Goal: Information Seeking & Learning: Learn about a topic

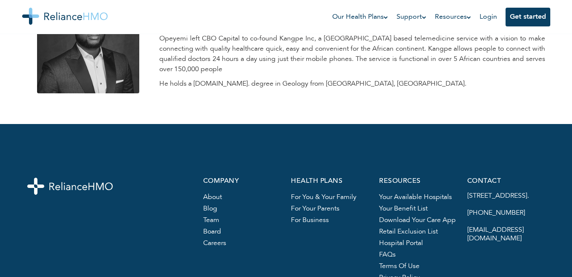
scroll to position [1311, 0]
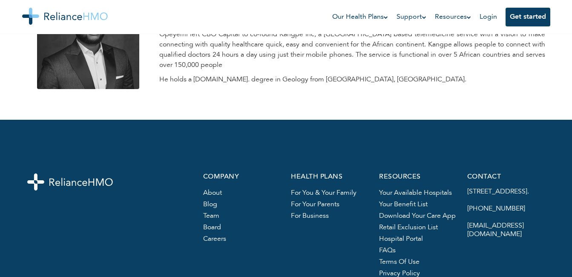
click at [208, 212] on link "team" at bounding box center [211, 215] width 16 height 7
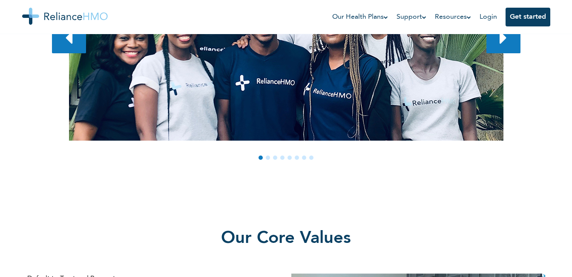
scroll to position [238, 0]
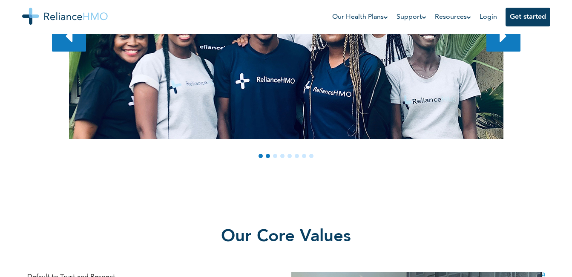
click at [268, 157] on span at bounding box center [268, 156] width 4 height 4
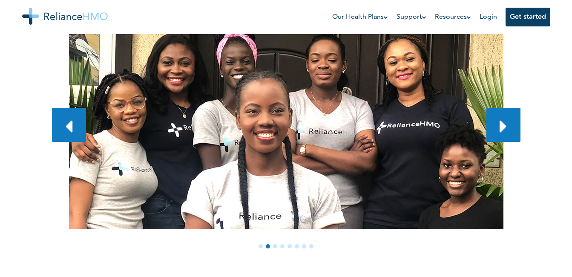
scroll to position [136, 0]
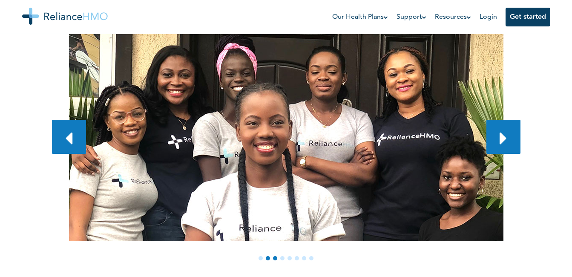
click at [274, 257] on span at bounding box center [275, 258] width 4 height 4
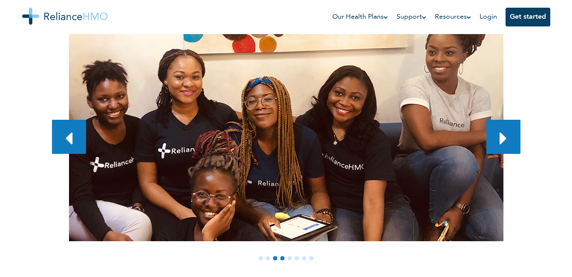
click at [282, 257] on span at bounding box center [282, 258] width 4 height 4
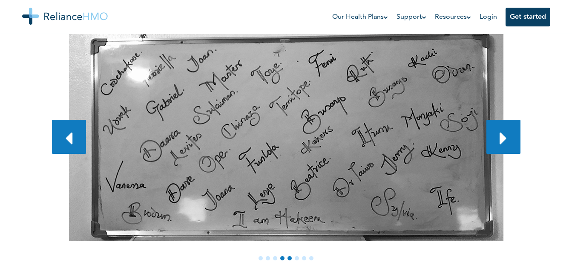
click at [290, 256] on span at bounding box center [289, 258] width 4 height 4
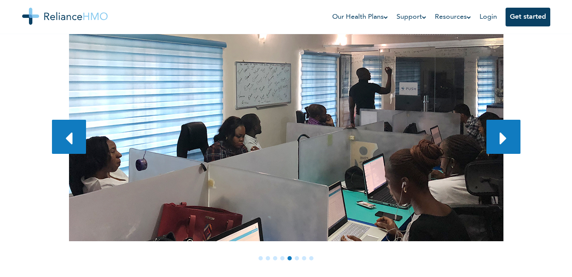
click at [290, 257] on span at bounding box center [289, 258] width 4 height 4
click at [296, 257] on span at bounding box center [297, 258] width 4 height 4
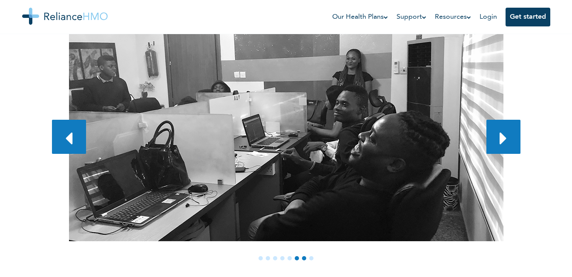
click at [302, 258] on span at bounding box center [304, 258] width 4 height 4
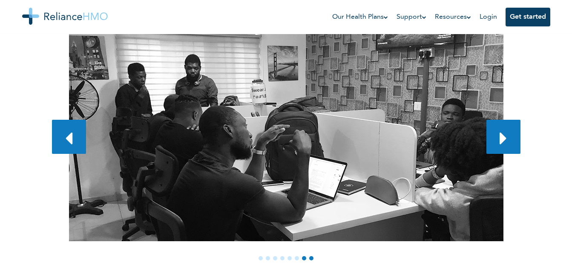
click at [311, 258] on span at bounding box center [311, 258] width 4 height 4
